Goal: Task Accomplishment & Management: Use online tool/utility

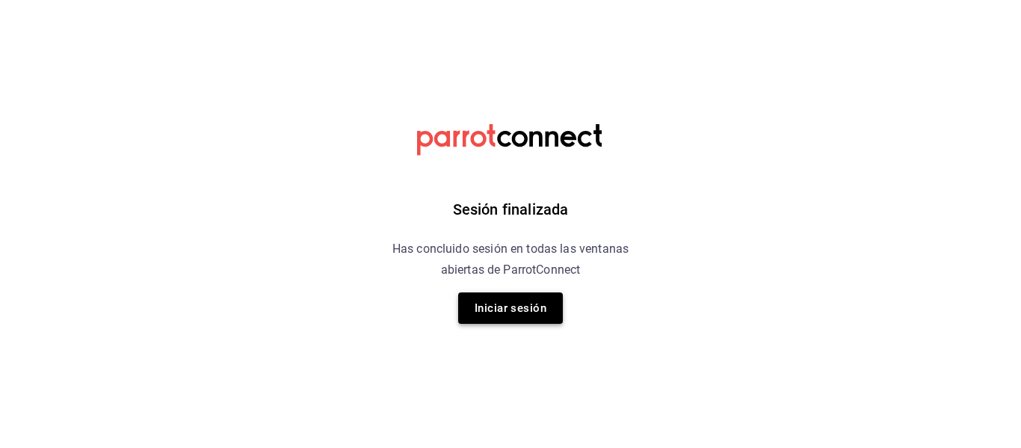
click at [504, 306] on button "Iniciar sesión" at bounding box center [510, 307] width 105 height 31
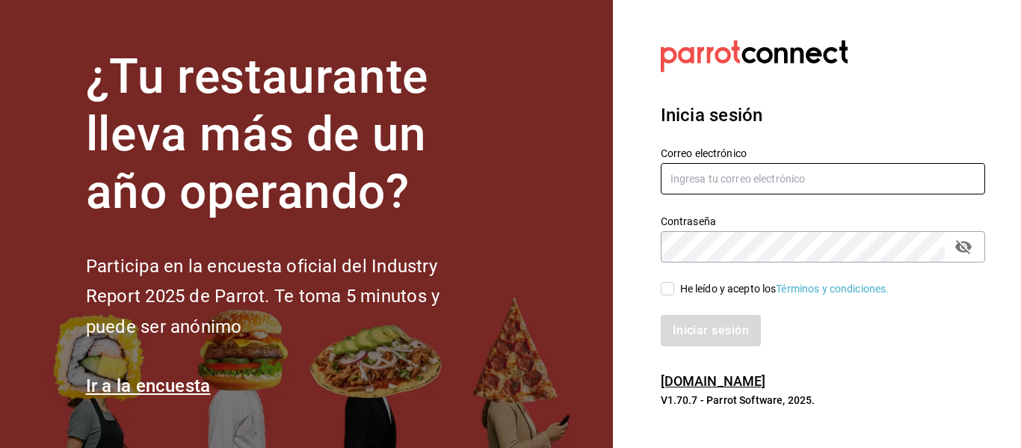
click at [729, 173] on input "text" at bounding box center [823, 178] width 324 height 31
type input "E"
type input "[EMAIL_ADDRESS][DOMAIN_NAME]"
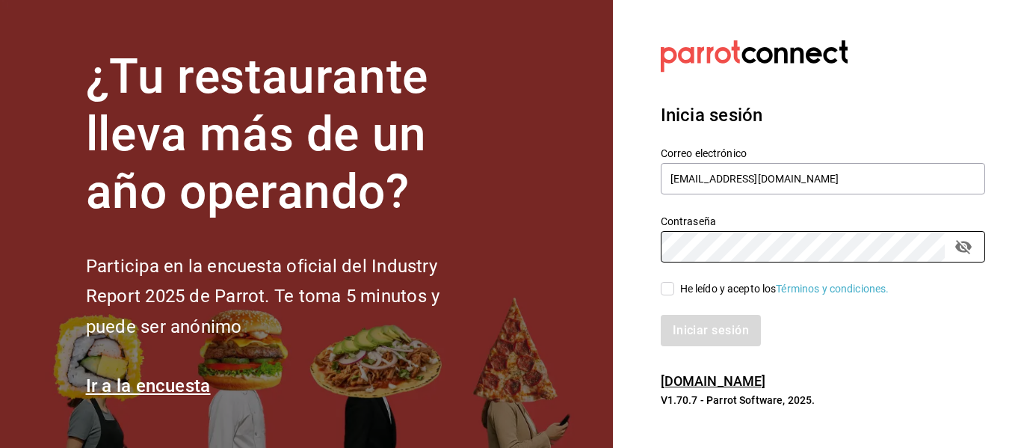
click at [709, 285] on div "He leído y acepto los Términos y condiciones." at bounding box center [784, 289] width 209 height 16
click at [674, 285] on input "He leído y acepto los Términos y condiciones." at bounding box center [667, 288] width 13 height 13
checkbox input "true"
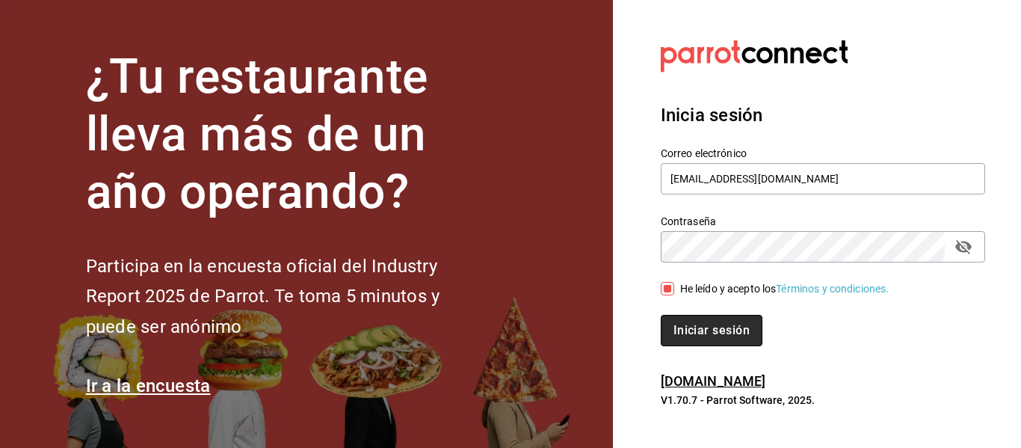
click at [701, 332] on button "Iniciar sesión" at bounding box center [712, 330] width 102 height 31
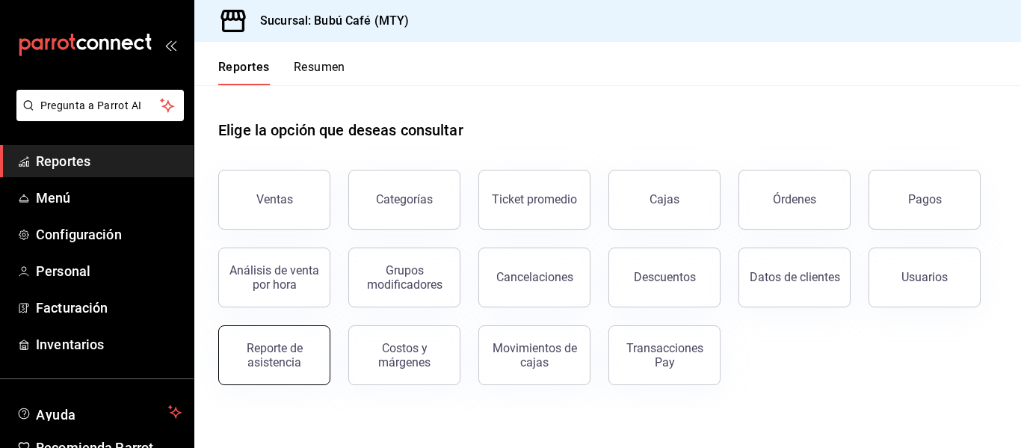
click at [246, 367] on div "Reporte de asistencia" at bounding box center [274, 355] width 93 height 28
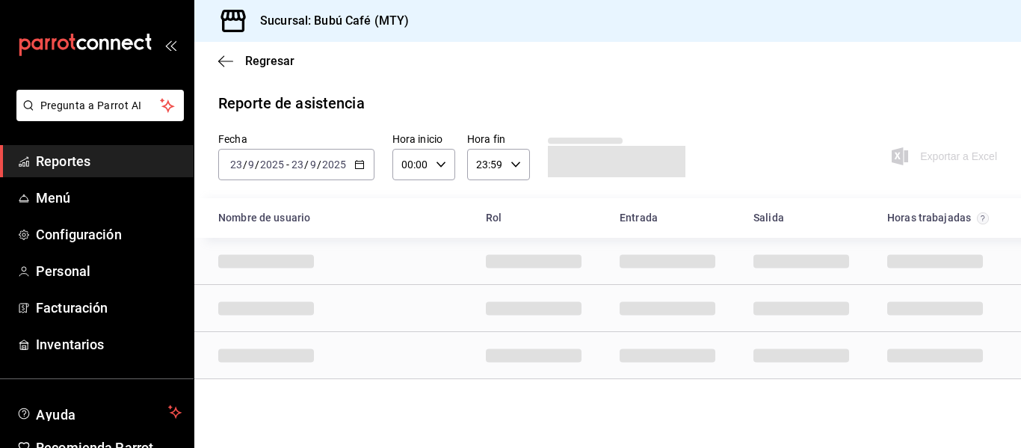
click at [357, 172] on div "2025-09-23 23 / 9 / 2025 - 2025-09-23 23 / 9 / 2025" at bounding box center [296, 164] width 156 height 31
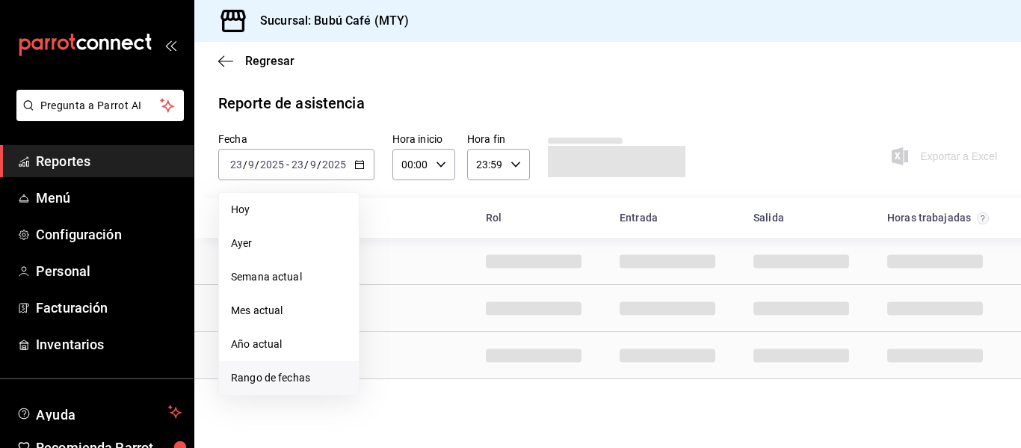
click at [274, 367] on li "Rango de fechas" at bounding box center [289, 378] width 140 height 34
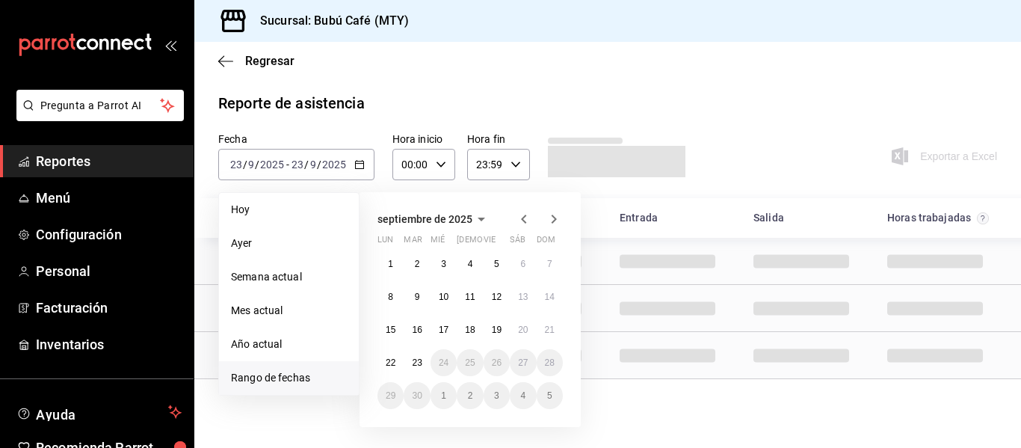
click at [395, 366] on abbr "22" at bounding box center [391, 362] width 10 height 10
click at [417, 366] on abbr "23" at bounding box center [417, 362] width 10 height 10
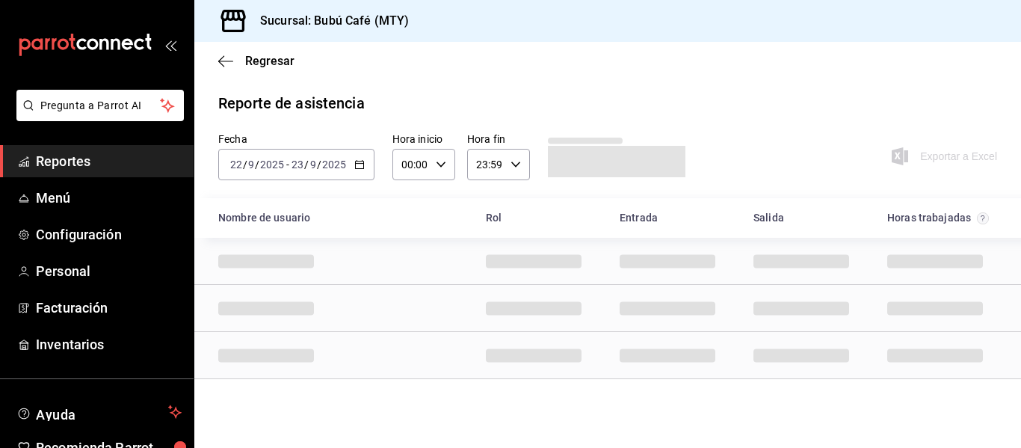
click at [417, 366] on div "Row" at bounding box center [607, 355] width 827 height 47
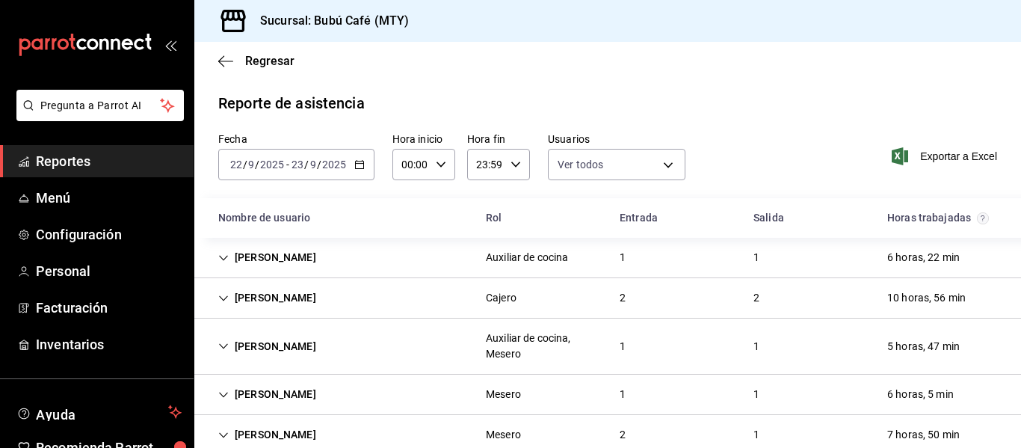
click at [282, 261] on div "Ulises Rosas" at bounding box center [267, 258] width 122 height 28
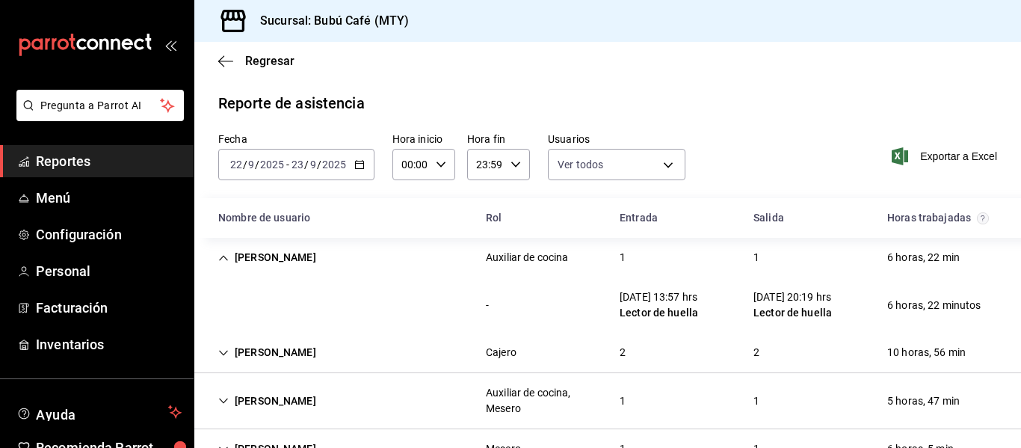
click at [282, 260] on div "Ulises Rosas" at bounding box center [267, 258] width 122 height 28
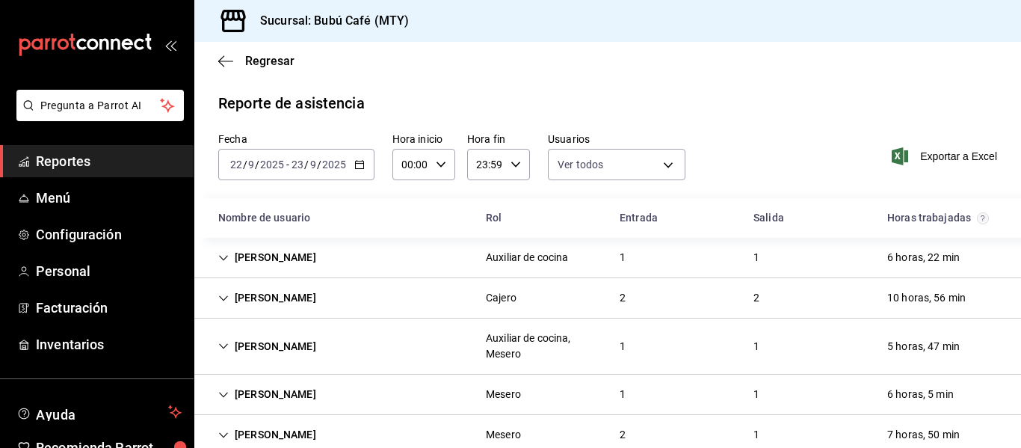
click at [286, 266] on div "Ulises Rosas" at bounding box center [267, 258] width 122 height 28
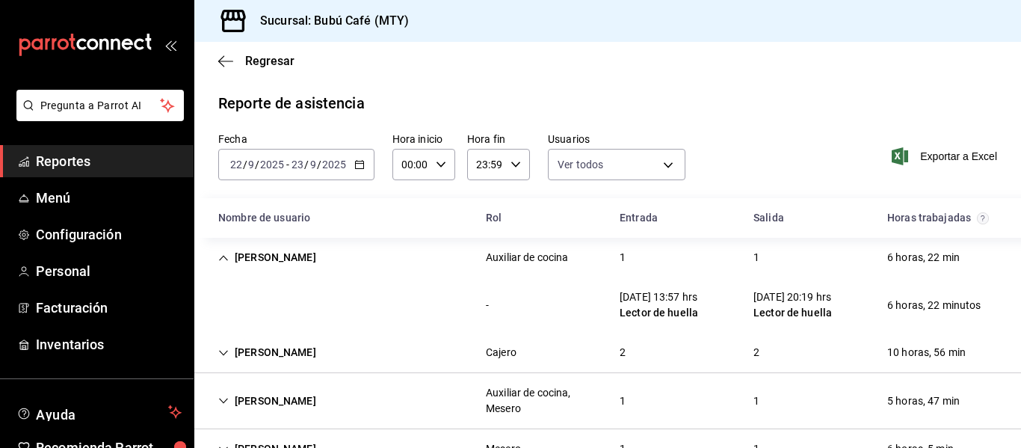
click at [276, 262] on div "Ulises Rosas" at bounding box center [267, 258] width 122 height 28
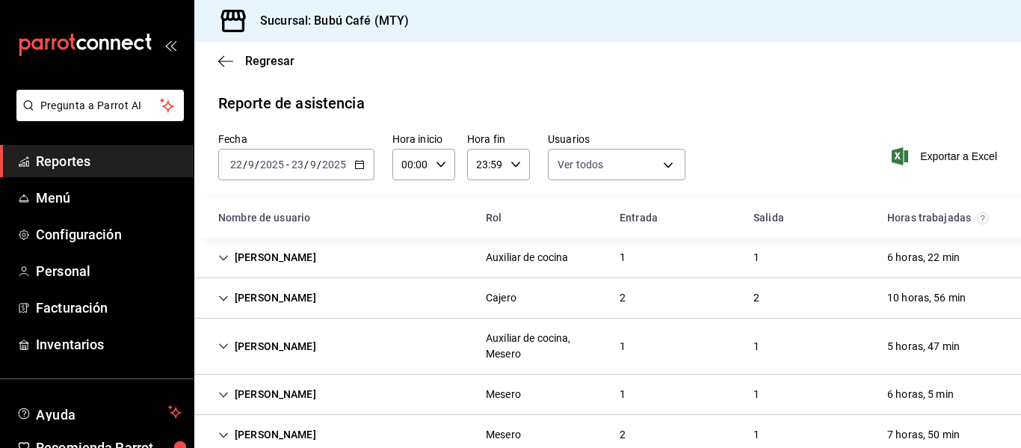
click at [315, 290] on div "Monserrat Rangel" at bounding box center [267, 298] width 122 height 28
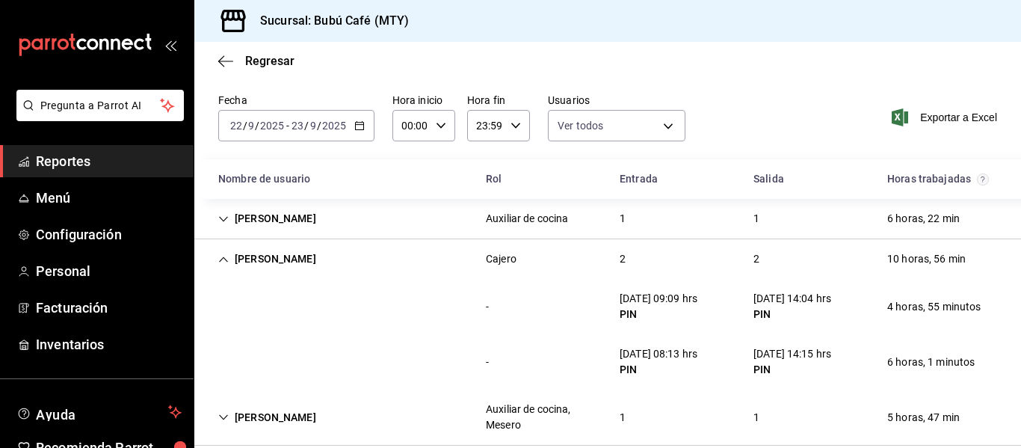
scroll to position [41, 0]
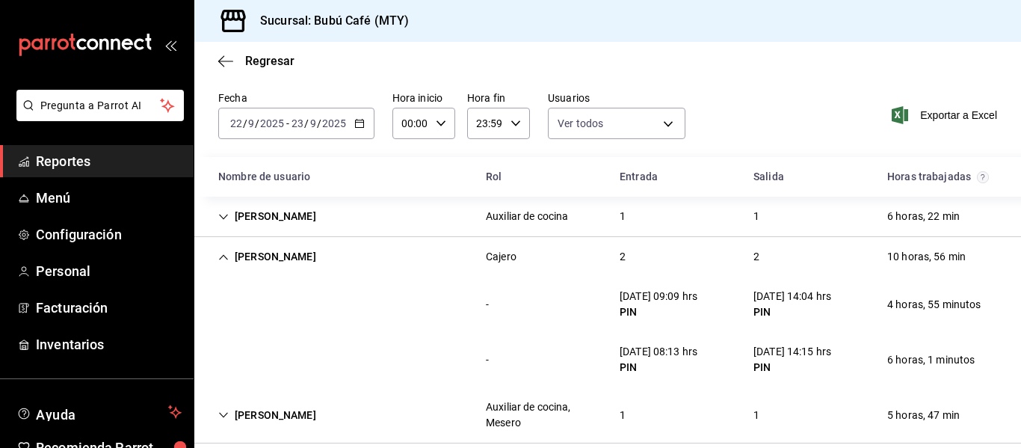
click at [273, 252] on div "Monserrat Rangel" at bounding box center [267, 257] width 122 height 28
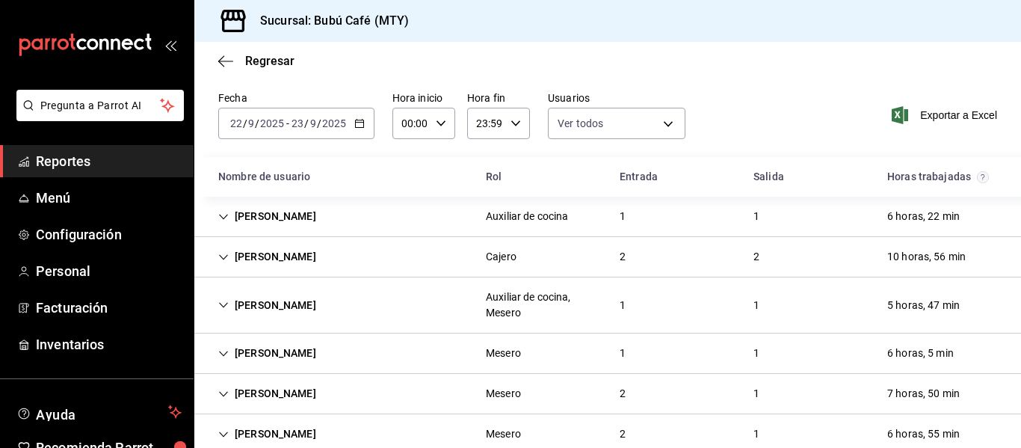
click at [277, 299] on div "SANDRA GARCIA HERNANDEZ" at bounding box center [267, 305] width 122 height 28
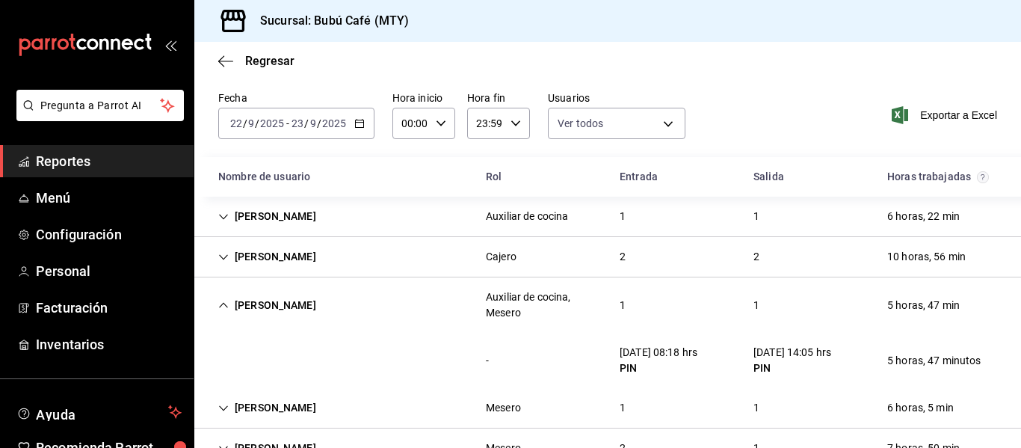
click at [286, 300] on div "SANDRA GARCIA HERNANDEZ" at bounding box center [267, 305] width 122 height 28
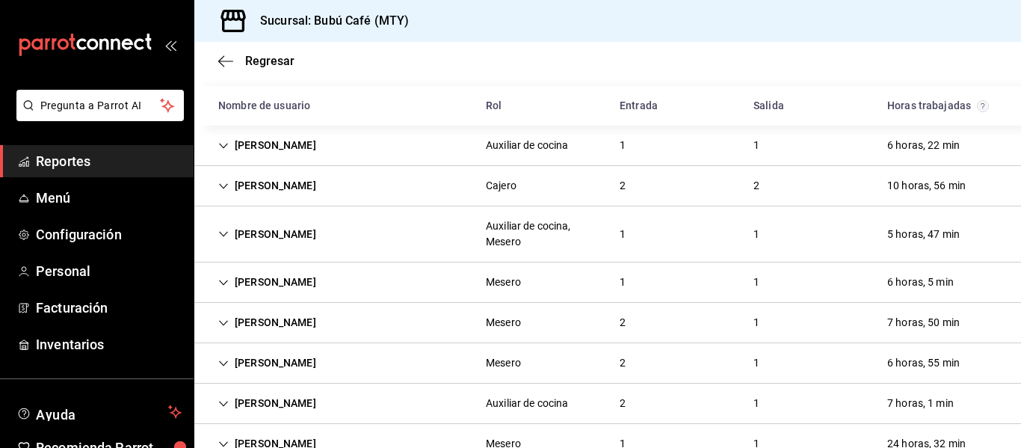
scroll to position [129, 0]
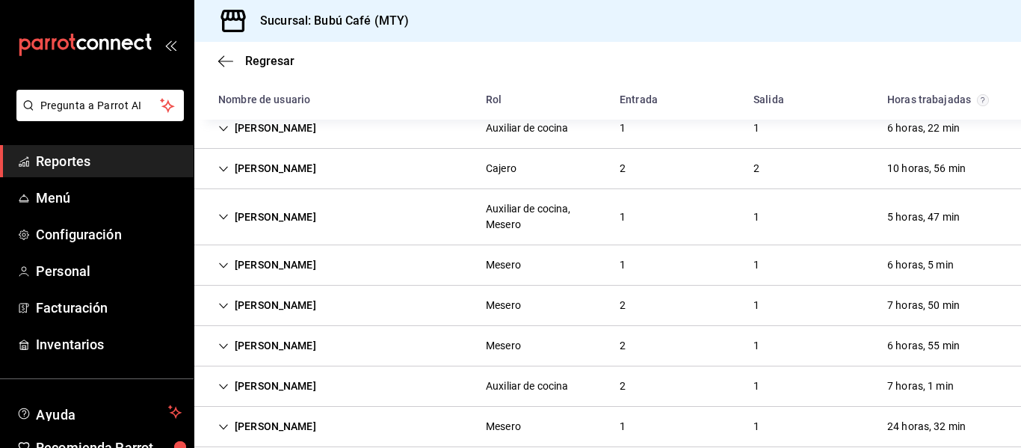
click at [292, 263] on div "Jennifer Padron" at bounding box center [267, 265] width 122 height 28
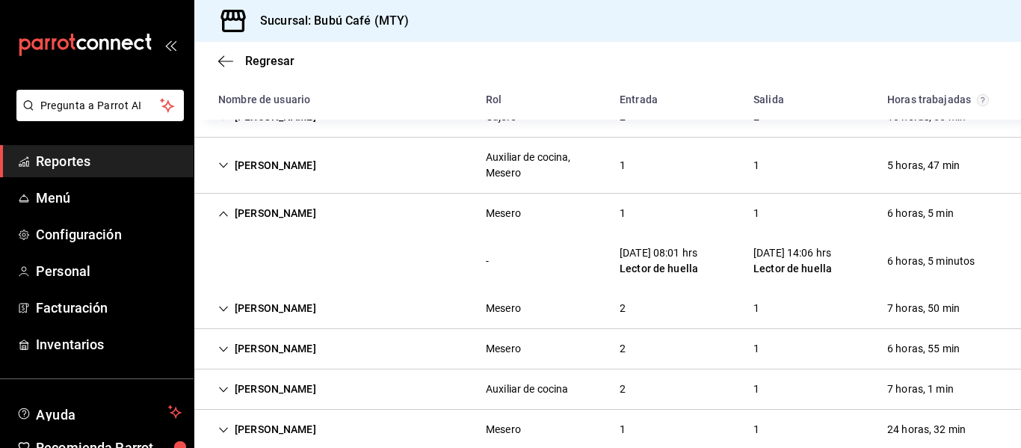
scroll to position [182, 0]
click at [286, 211] on div "Jennifer Padron" at bounding box center [267, 212] width 122 height 28
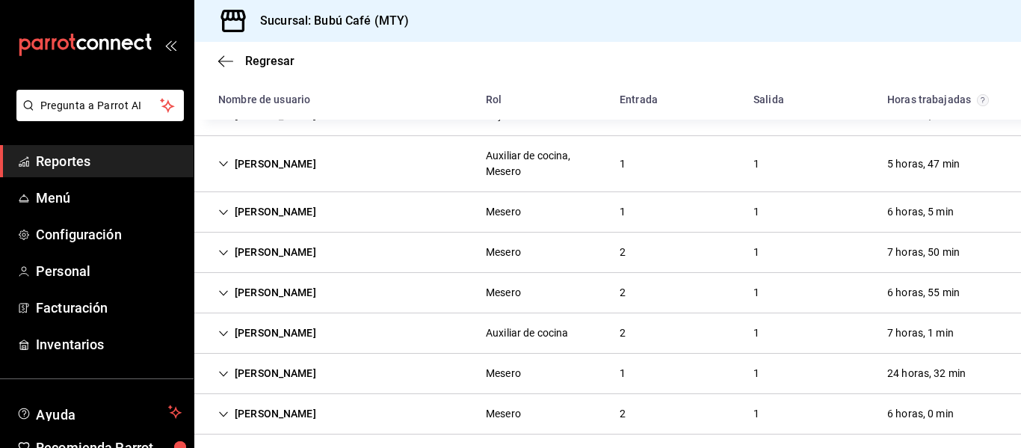
click at [286, 242] on div "SEBASTIAN CANTU" at bounding box center [267, 252] width 122 height 28
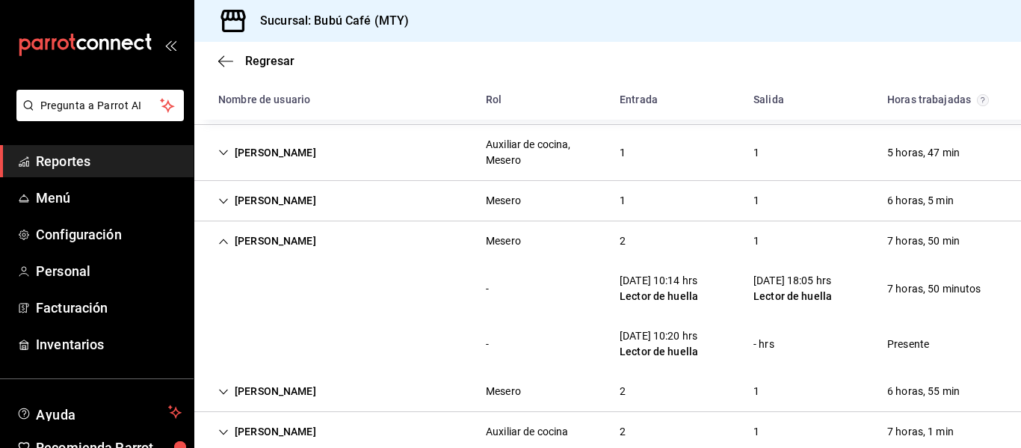
scroll to position [199, 0]
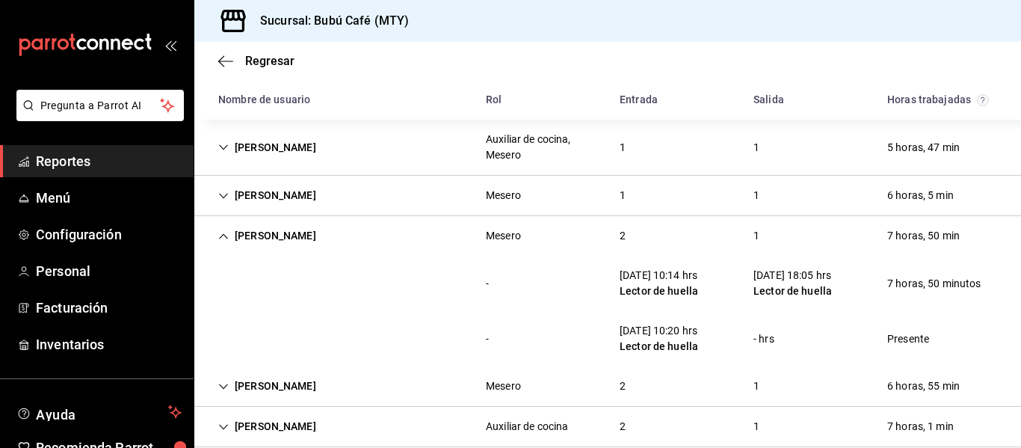
click at [277, 244] on div "SEBASTIAN CANTU" at bounding box center [267, 236] width 122 height 28
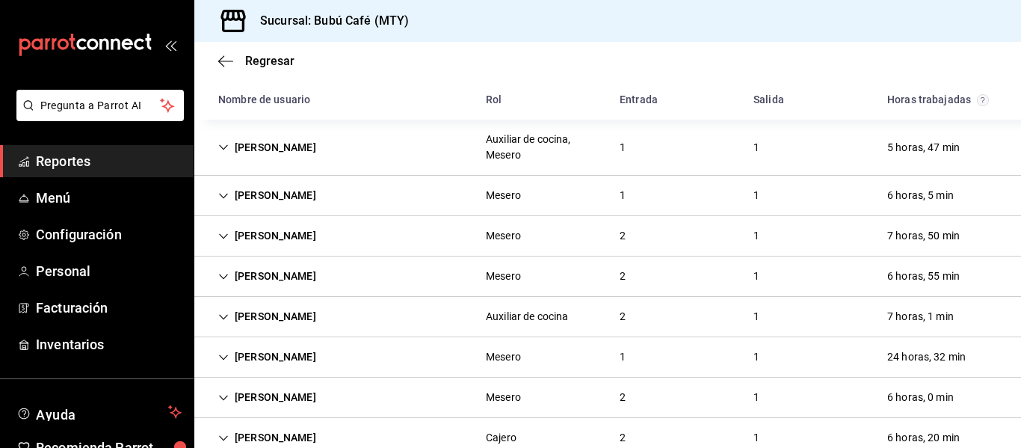
click at [267, 270] on div "ZAIRA DIEGO AGUIRRE" at bounding box center [267, 276] width 122 height 28
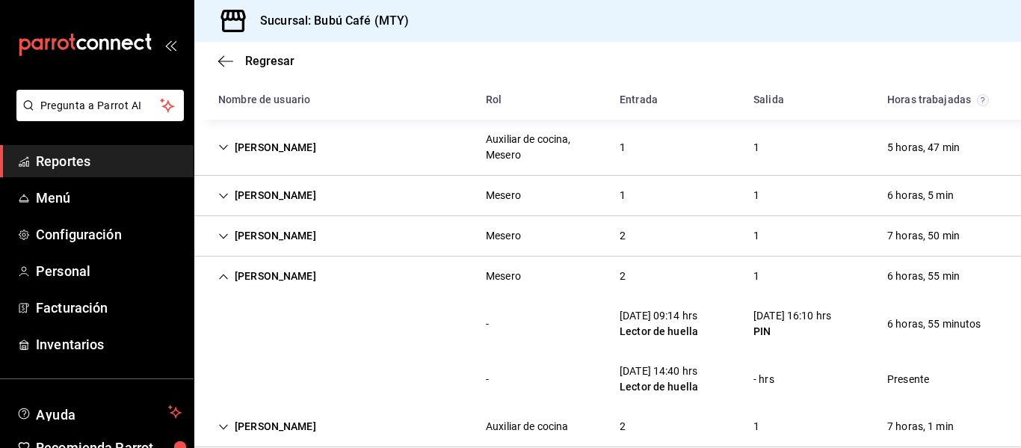
click at [307, 279] on div "ZAIRA DIEGO AGUIRRE" at bounding box center [267, 276] width 122 height 28
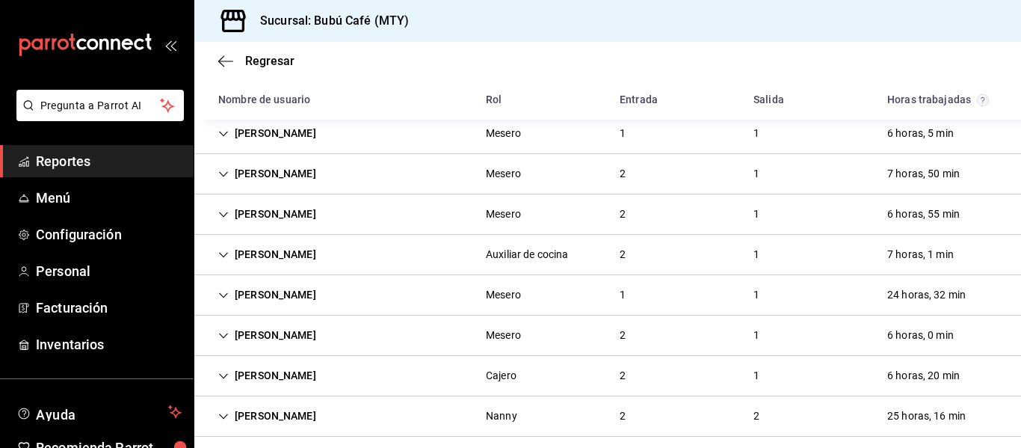
scroll to position [274, 0]
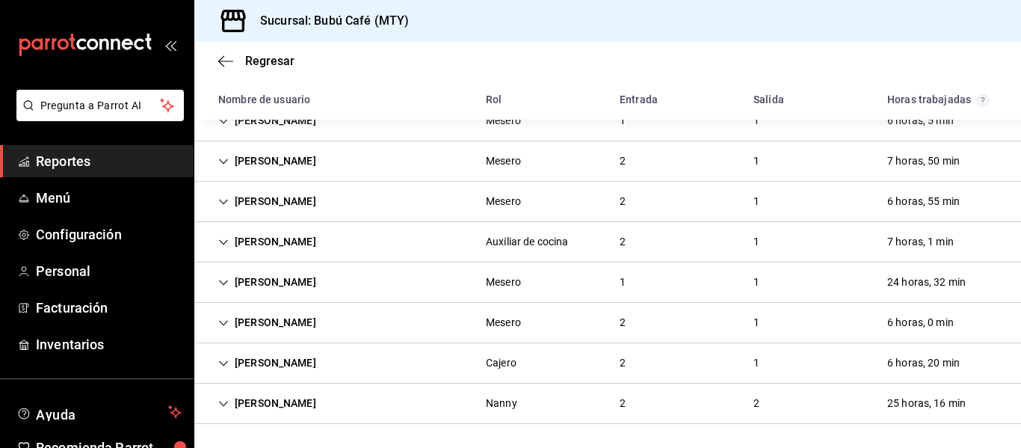
click at [306, 232] on div "JOSE MANUEL SANCHEZ SILVA" at bounding box center [267, 242] width 122 height 28
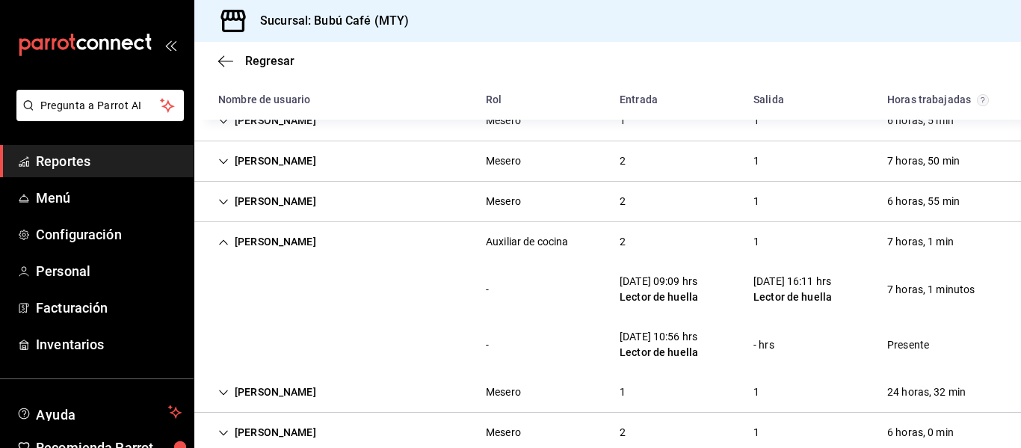
click at [321, 246] on div "JOSE MANUEL SANCHEZ SILVA" at bounding box center [267, 242] width 122 height 28
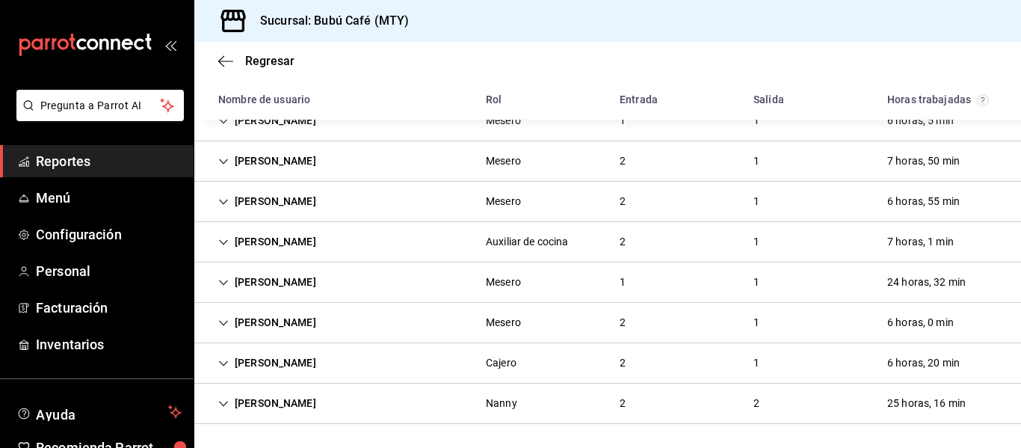
click at [321, 277] on div "ANACAMILA ESPINOSA" at bounding box center [267, 282] width 122 height 28
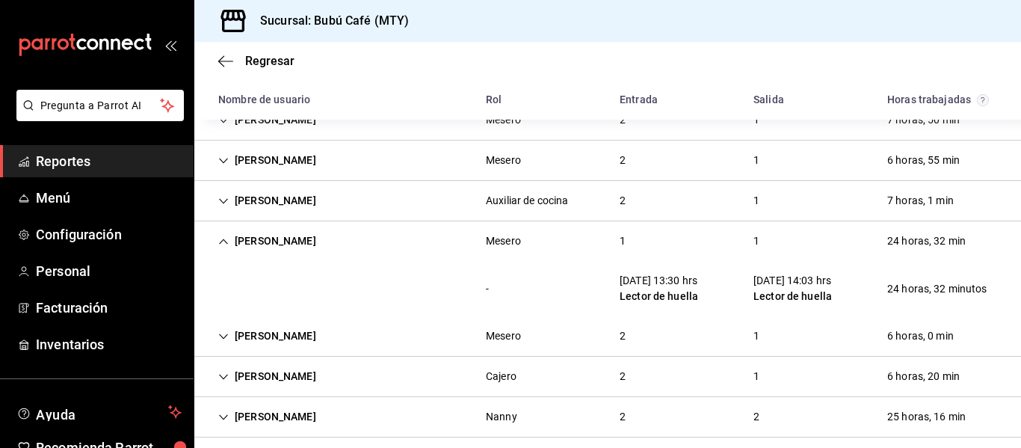
scroll to position [321, 0]
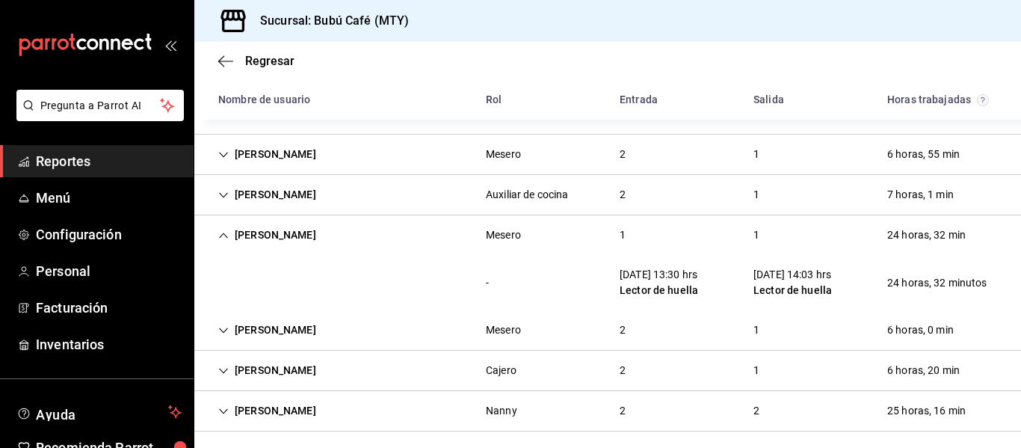
click at [280, 233] on div "ANACAMILA ESPINOSA" at bounding box center [267, 235] width 122 height 28
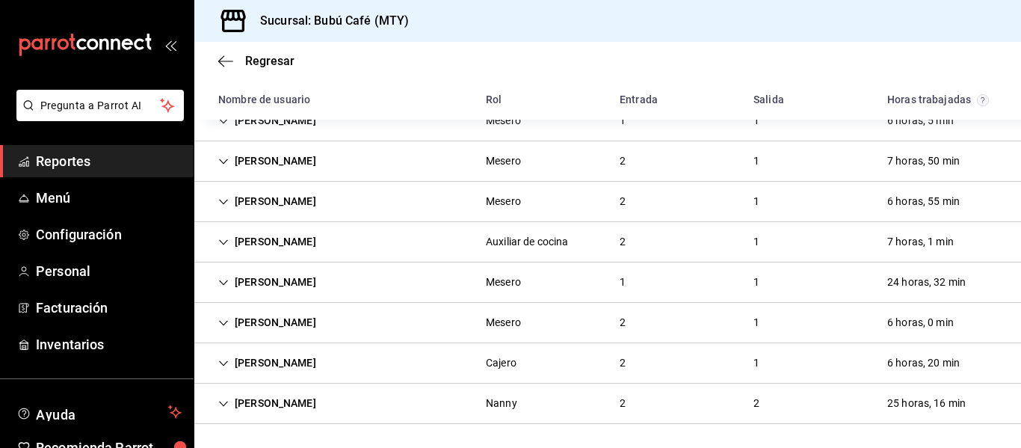
scroll to position [274, 0]
click at [272, 314] on div "Abigail Hernandez" at bounding box center [267, 323] width 122 height 28
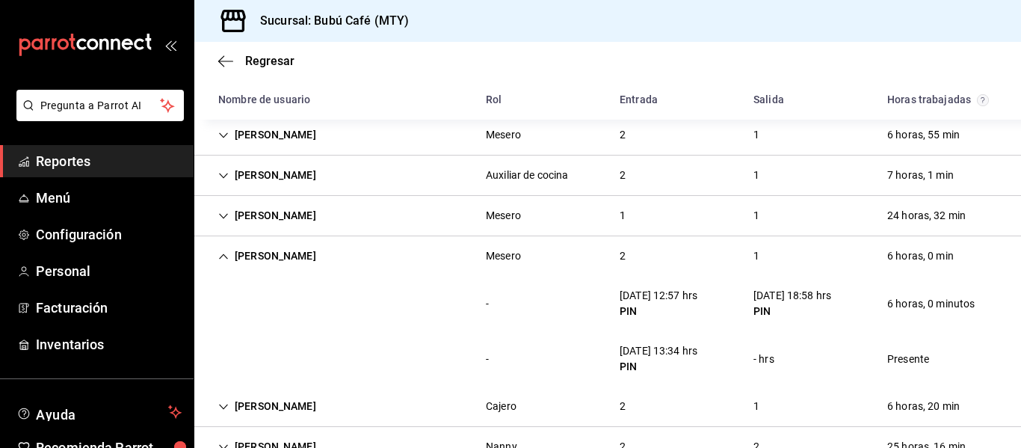
scroll to position [342, 0]
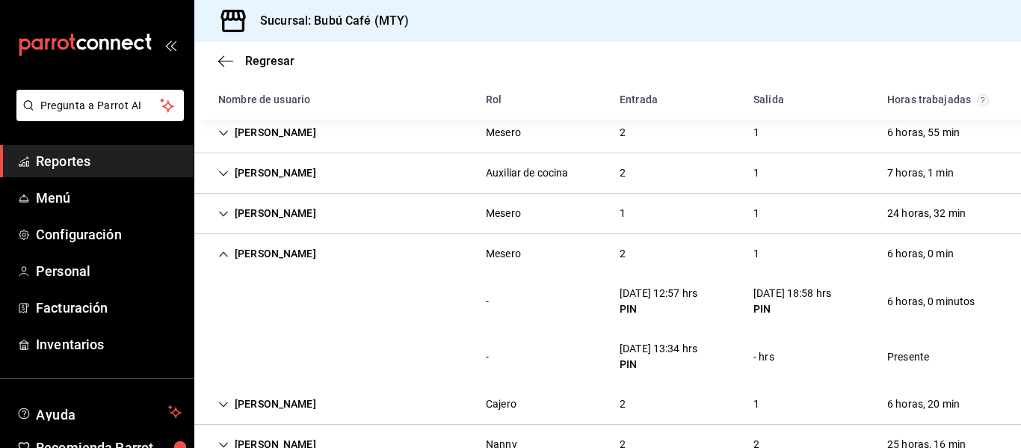
click at [262, 256] on div "Abigail Hernandez" at bounding box center [267, 254] width 122 height 28
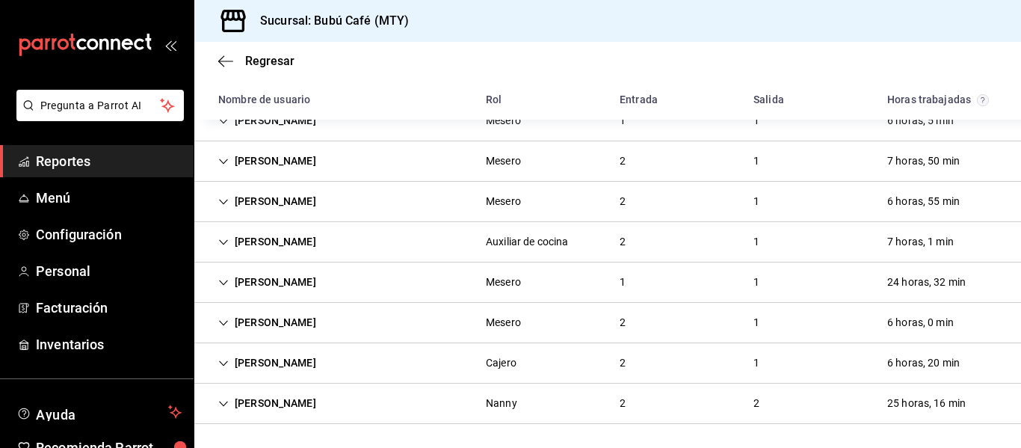
scroll to position [274, 0]
click at [262, 355] on div "Abdias Uzi Villa Hernandez" at bounding box center [267, 363] width 122 height 28
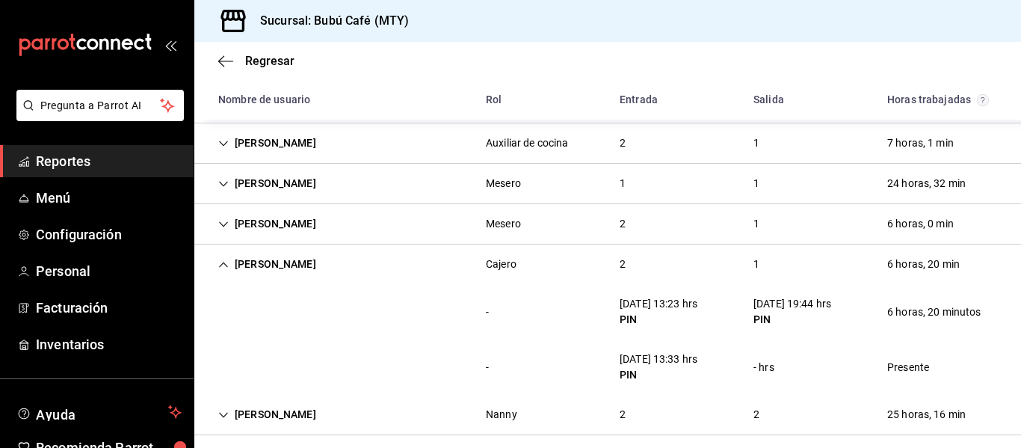
scroll to position [374, 0]
click at [277, 263] on div "Abdias Uzi Villa Hernandez" at bounding box center [267, 263] width 122 height 28
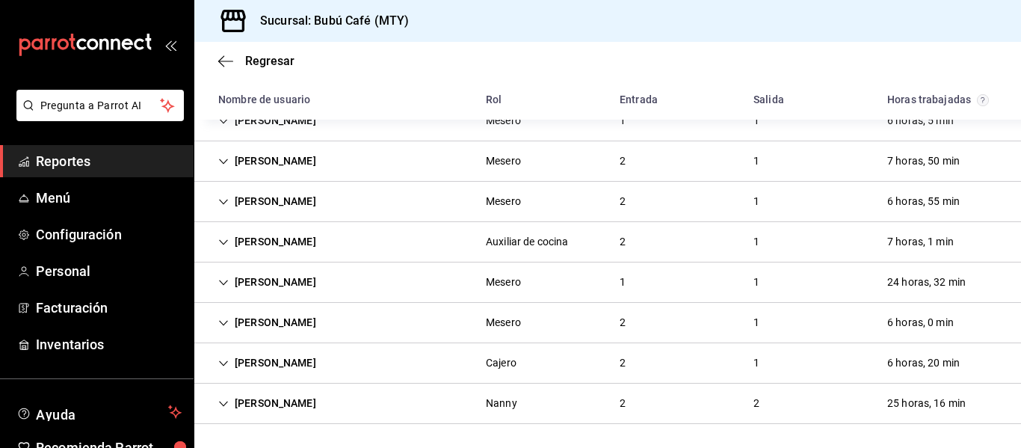
scroll to position [274, 0]
click at [276, 397] on div "MARLEN YADARI PARRA MORALES" at bounding box center [267, 403] width 122 height 28
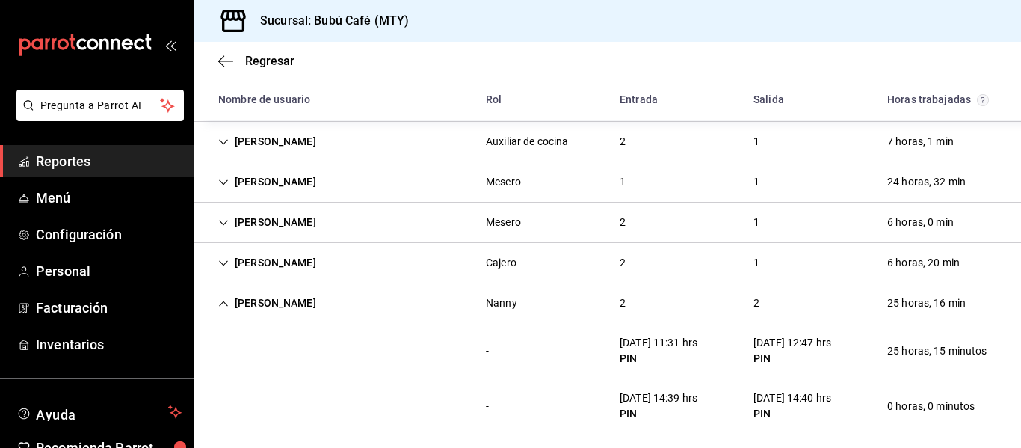
scroll to position [374, 0]
